Goal: Information Seeking & Learning: Learn about a topic

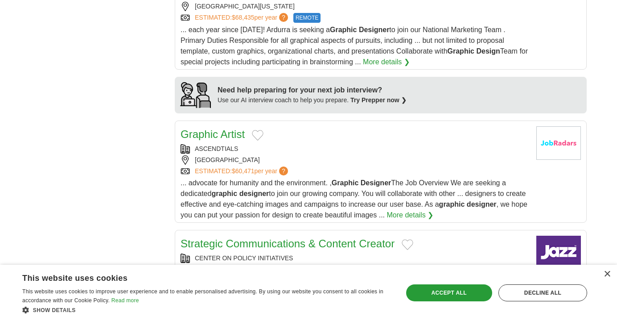
scroll to position [737, 0]
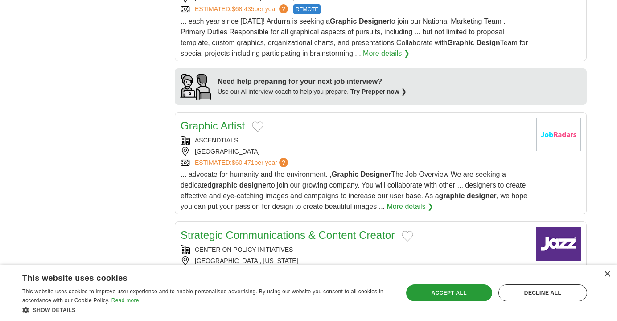
click at [398, 156] on div "[GEOGRAPHIC_DATA]" at bounding box center [355, 151] width 349 height 9
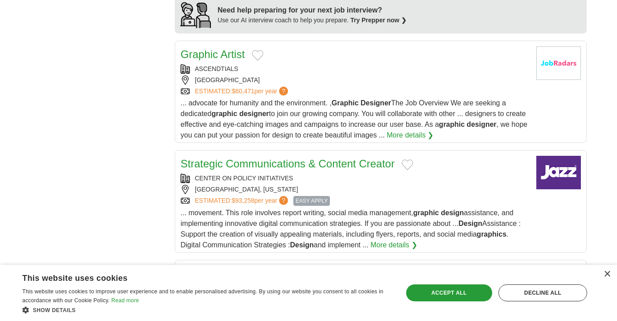
scroll to position [810, 0]
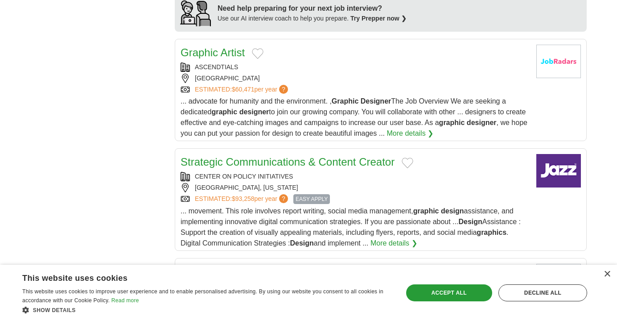
click at [304, 165] on link "Strategic Communications & Content Creator" at bounding box center [288, 162] width 214 height 12
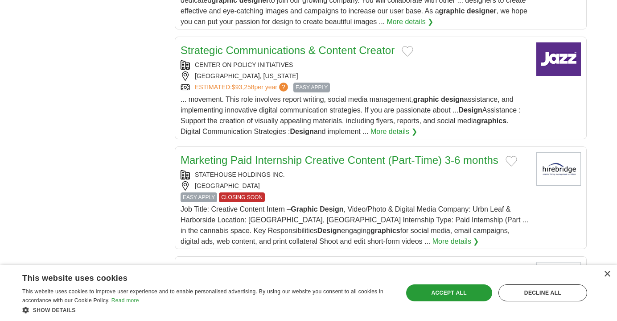
scroll to position [924, 0]
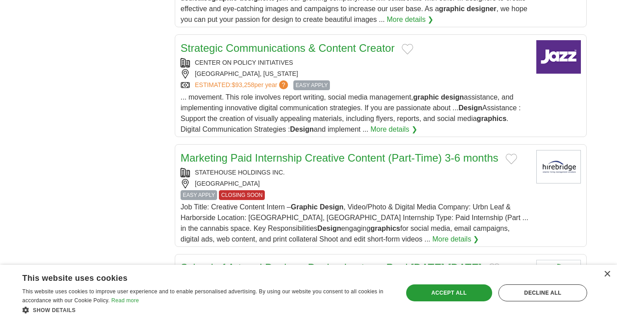
click at [318, 164] on link "Marketing Paid Internship Creative Content (Part-Time) 3-6 months" at bounding box center [340, 158] width 318 height 12
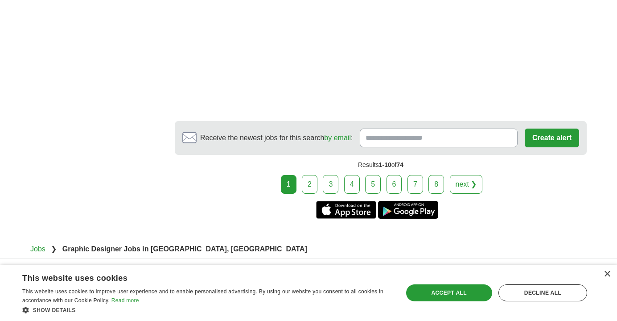
scroll to position [1522, 0]
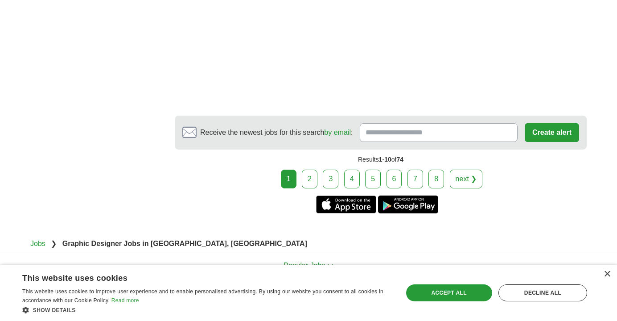
click at [313, 178] on link "2" at bounding box center [310, 179] width 16 height 19
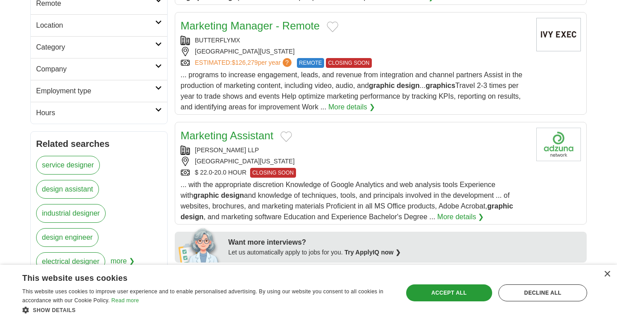
scroll to position [224, 0]
click at [230, 139] on link "Marketing Assistant" at bounding box center [227, 135] width 93 height 12
click at [260, 130] on link "Marketing Assistant" at bounding box center [227, 135] width 93 height 12
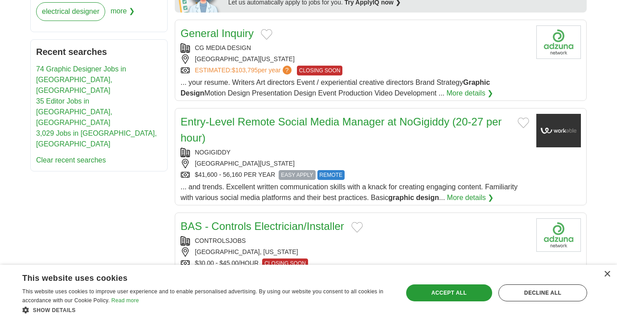
scroll to position [499, 0]
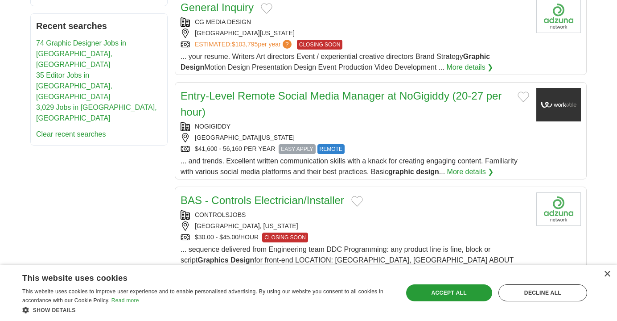
click at [284, 98] on link "Entry-Level Remote Social Media Manager at NoGigiddy (20-27 per hour)" at bounding box center [341, 104] width 321 height 28
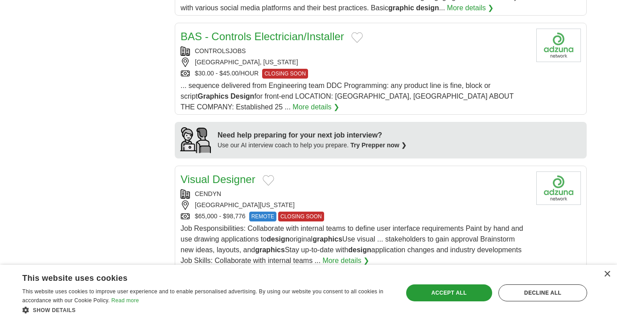
scroll to position [667, 0]
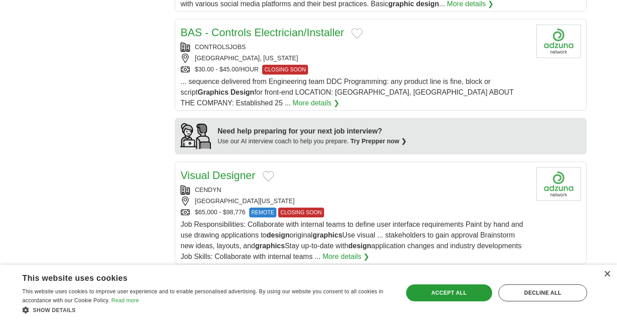
click at [230, 169] on link "Visual Designer" at bounding box center [218, 175] width 75 height 12
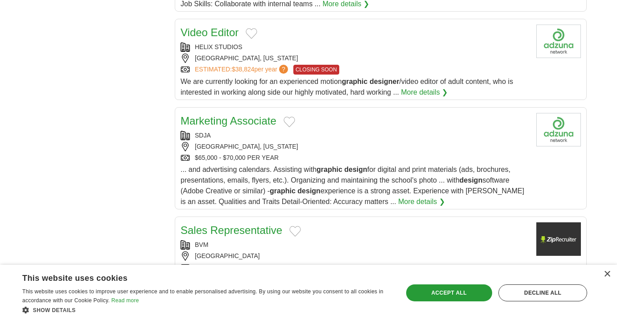
scroll to position [922, 0]
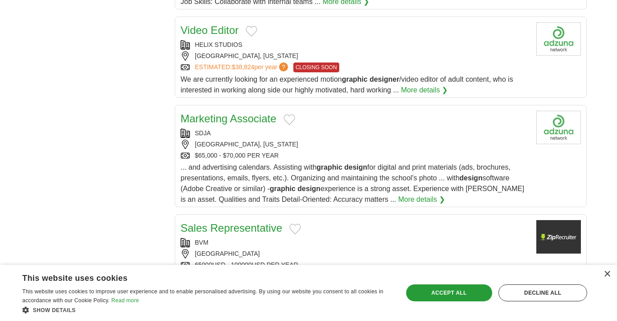
click at [318, 151] on div "$65,000 - $70,000 PER YEAR" at bounding box center [355, 155] width 349 height 9
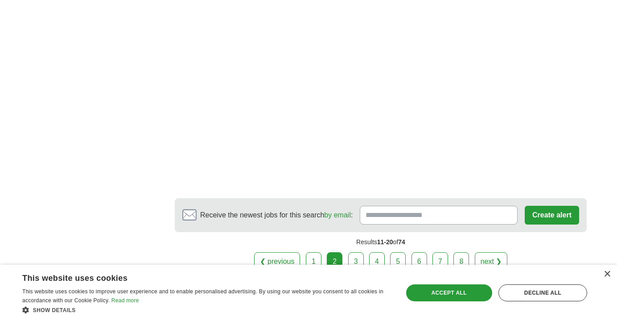
scroll to position [1641, 0]
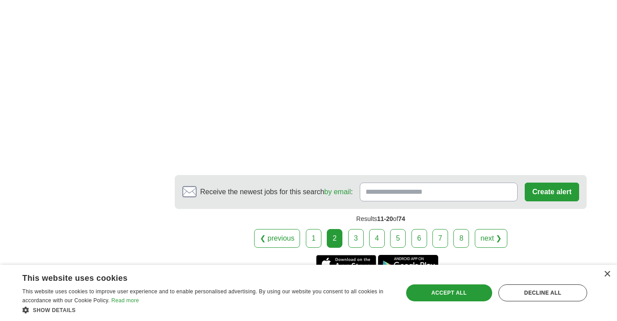
click at [351, 229] on link "3" at bounding box center [356, 238] width 16 height 19
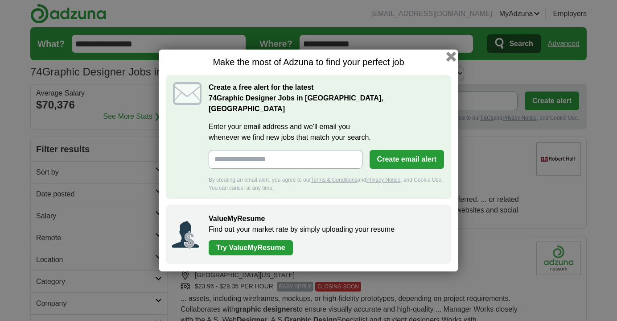
click at [450, 60] on button "button" at bounding box center [452, 57] width 10 height 10
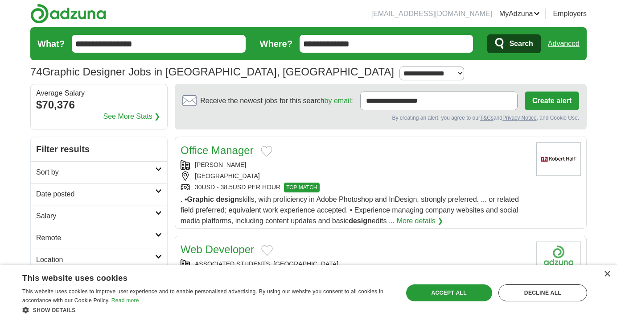
click at [450, 60] on section "**********" at bounding box center [308, 70] width 557 height 20
